Goal: Communication & Community: Answer question/provide support

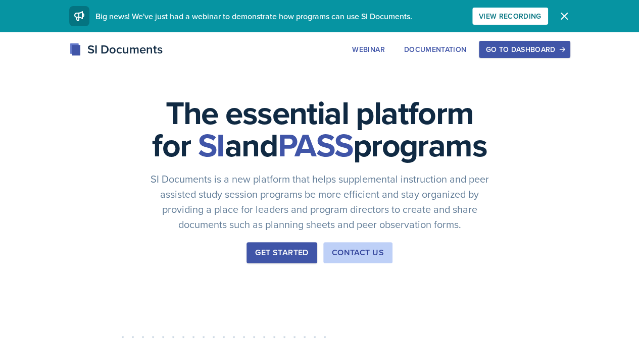
click at [566, 55] on button "Go to Dashboard" at bounding box center [524, 49] width 91 height 17
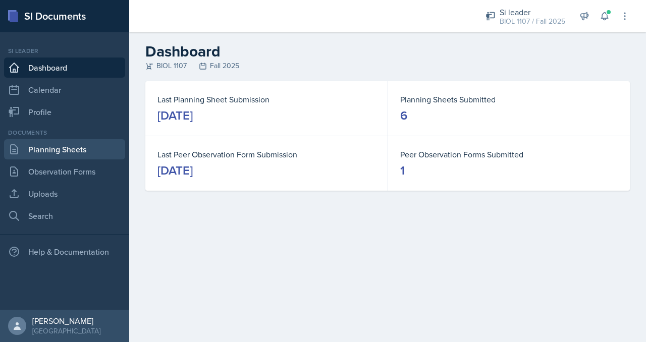
click at [63, 153] on link "Planning Sheets" at bounding box center [64, 149] width 121 height 20
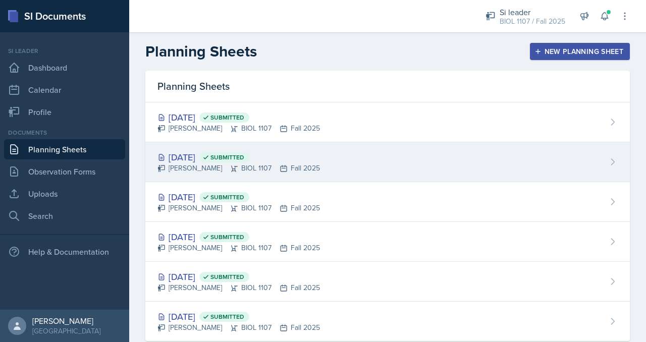
click at [249, 154] on span "Submitted" at bounding box center [224, 158] width 50 height 10
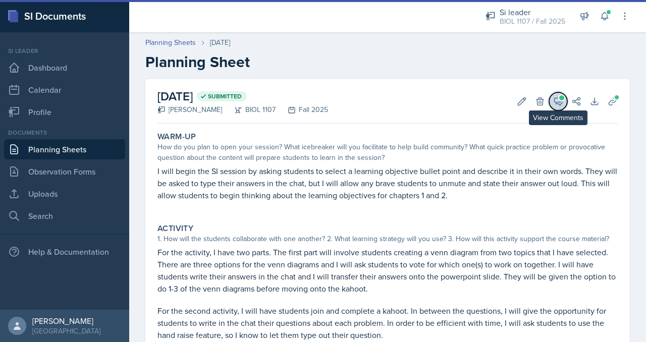
click at [554, 105] on icon at bounding box center [559, 101] width 10 height 10
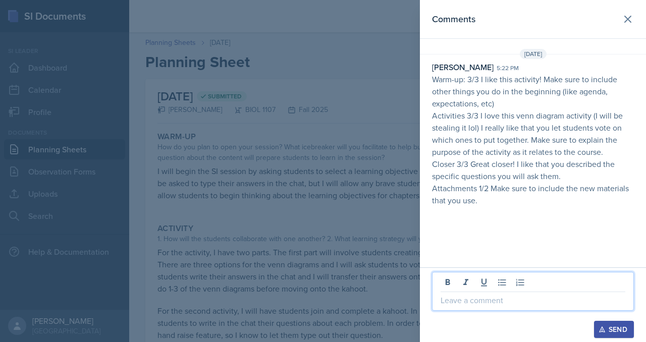
click at [485, 299] on p at bounding box center [533, 300] width 185 height 12
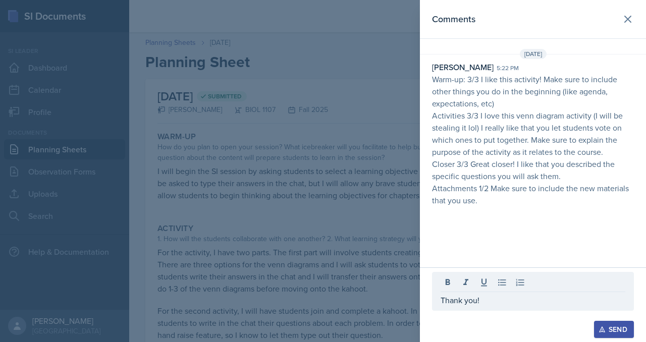
click at [608, 330] on div "Send" at bounding box center [614, 330] width 27 height 8
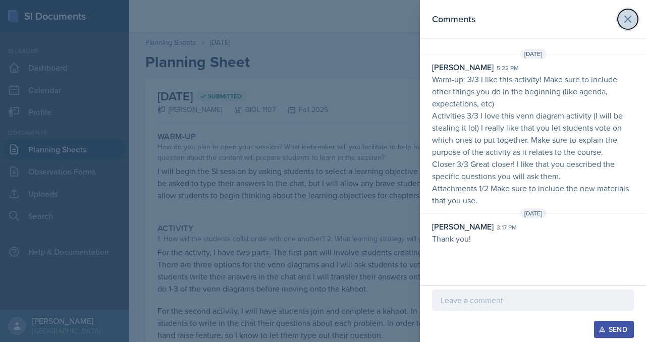
click at [630, 20] on icon at bounding box center [628, 19] width 6 height 6
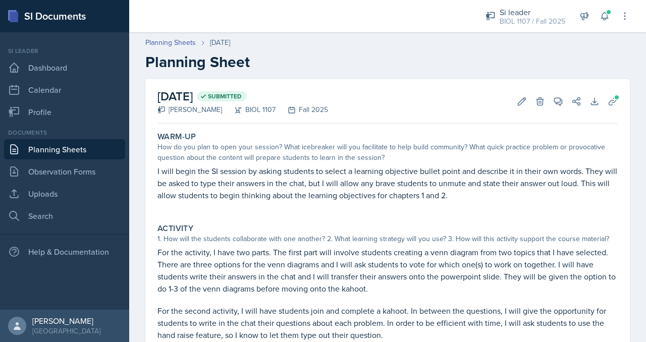
click at [66, 148] on link "Planning Sheets" at bounding box center [64, 149] width 121 height 20
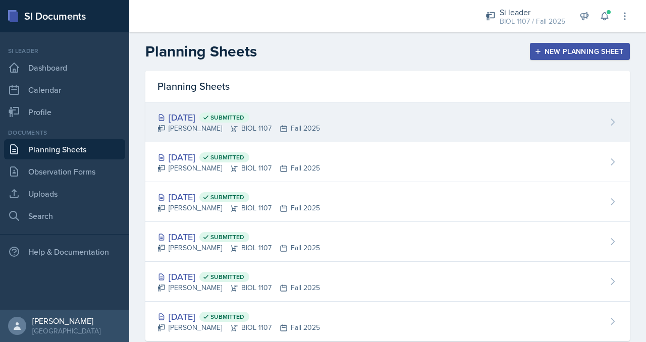
click at [226, 127] on div "[PERSON_NAME] BIOL 1107 Fall 2025" at bounding box center [239, 128] width 163 height 11
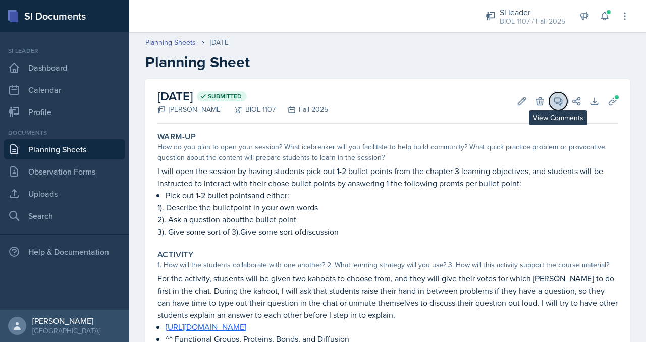
click at [555, 104] on icon at bounding box center [559, 101] width 10 height 10
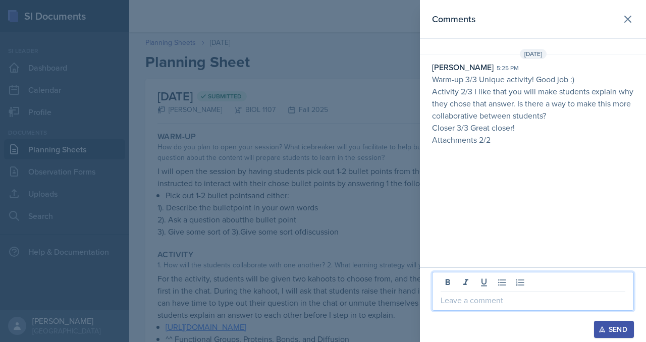
click at [472, 299] on p at bounding box center [533, 300] width 185 height 12
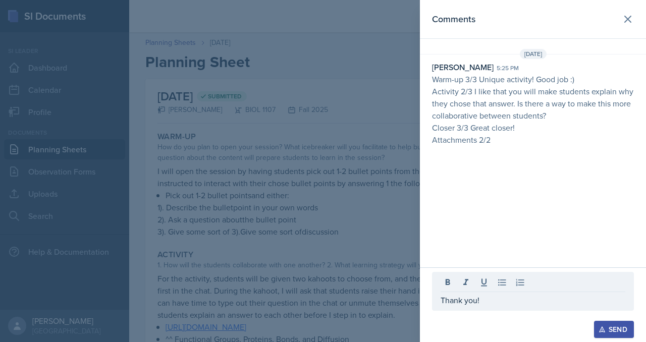
click at [614, 330] on div "Send" at bounding box center [614, 330] width 27 height 8
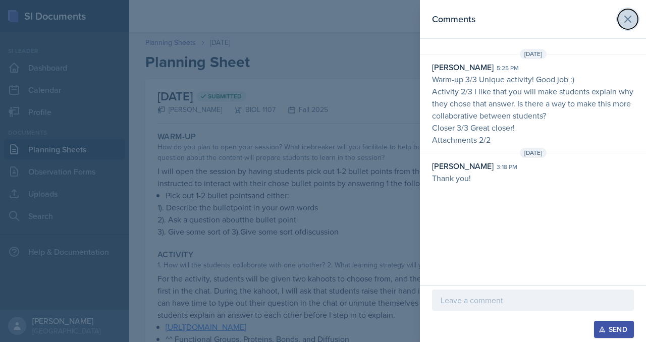
click at [627, 20] on icon at bounding box center [628, 19] width 6 height 6
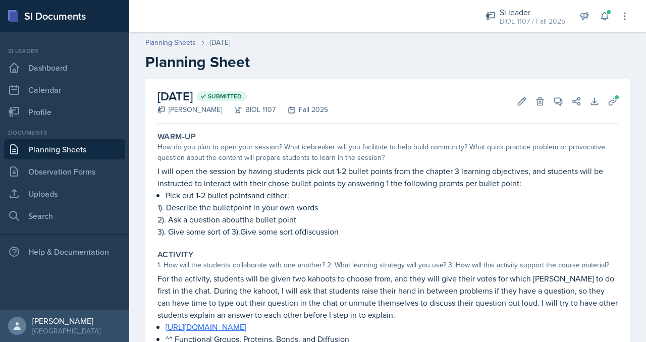
click at [90, 153] on link "Planning Sheets" at bounding box center [64, 149] width 121 height 20
